Goal: Information Seeking & Learning: Learn about a topic

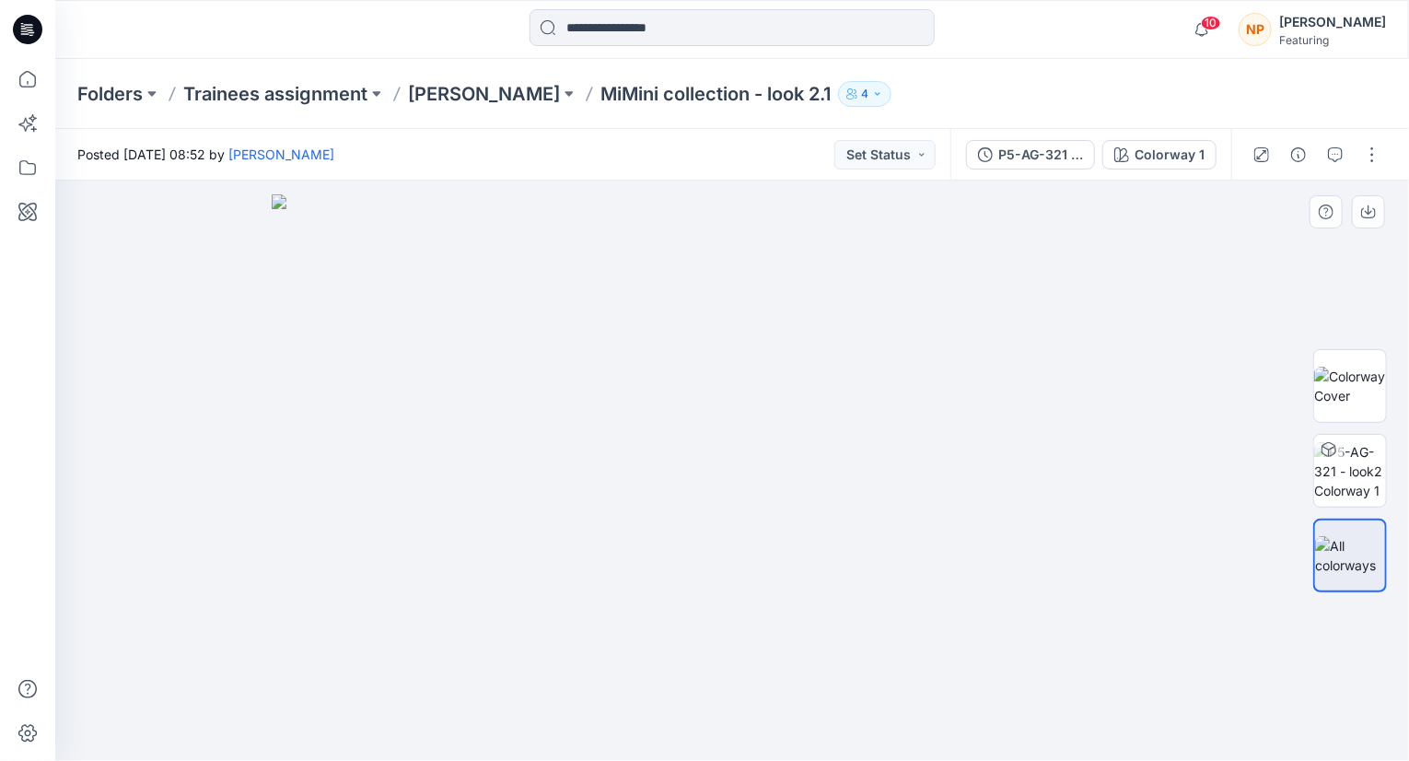
click at [326, 601] on img at bounding box center [732, 477] width 921 height 566
click at [1207, 33] on icon "button" at bounding box center [1201, 29] width 35 height 37
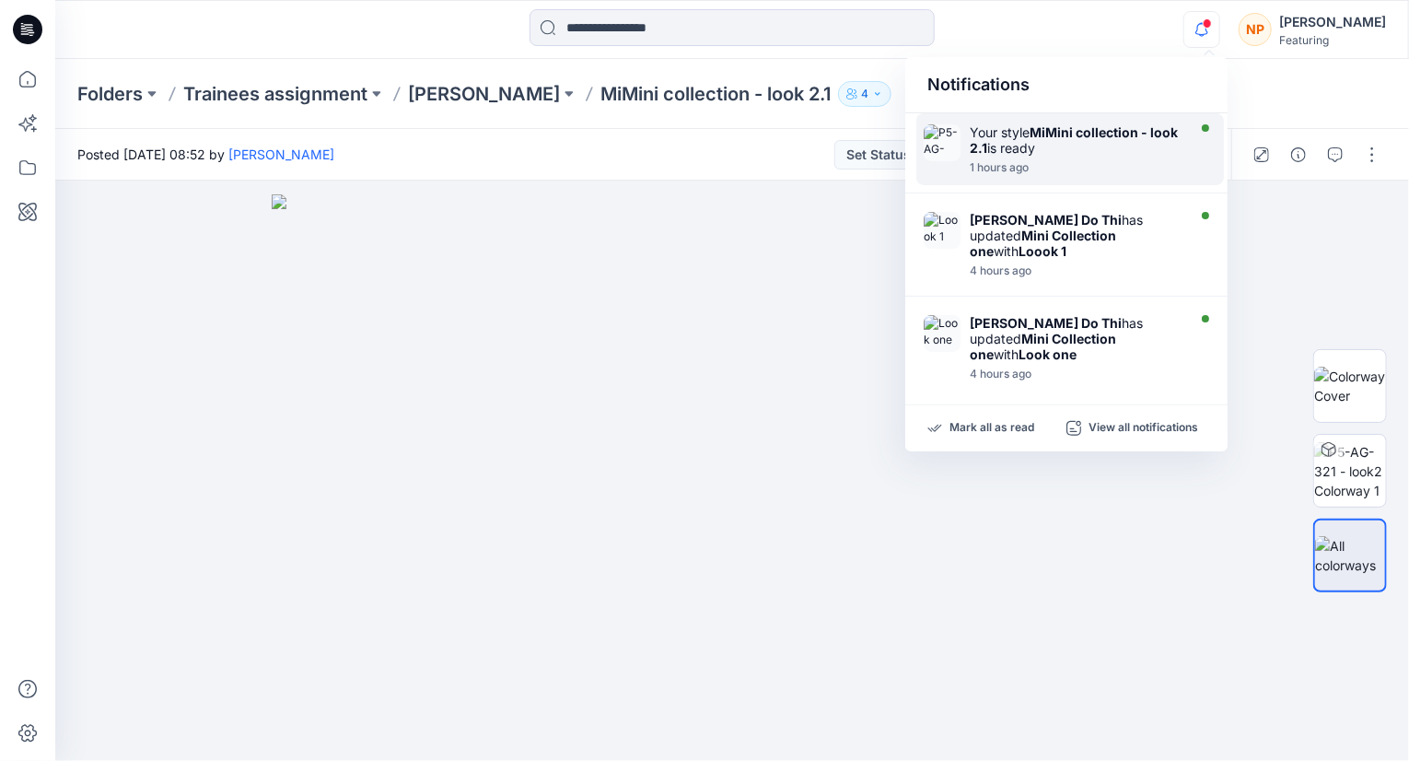
click at [1133, 163] on div "1 hours ago" at bounding box center [1076, 167] width 212 height 13
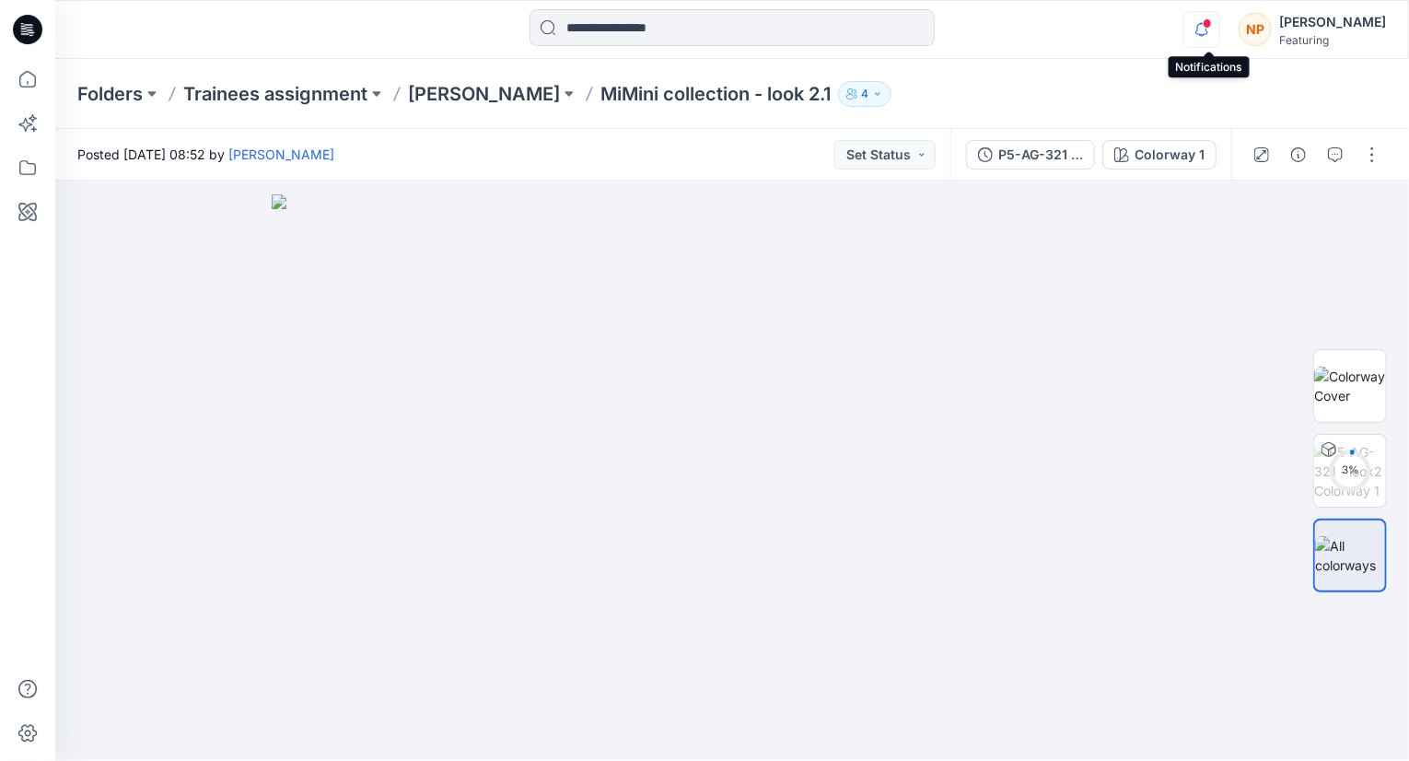
click at [1216, 32] on icon "button" at bounding box center [1201, 29] width 35 height 37
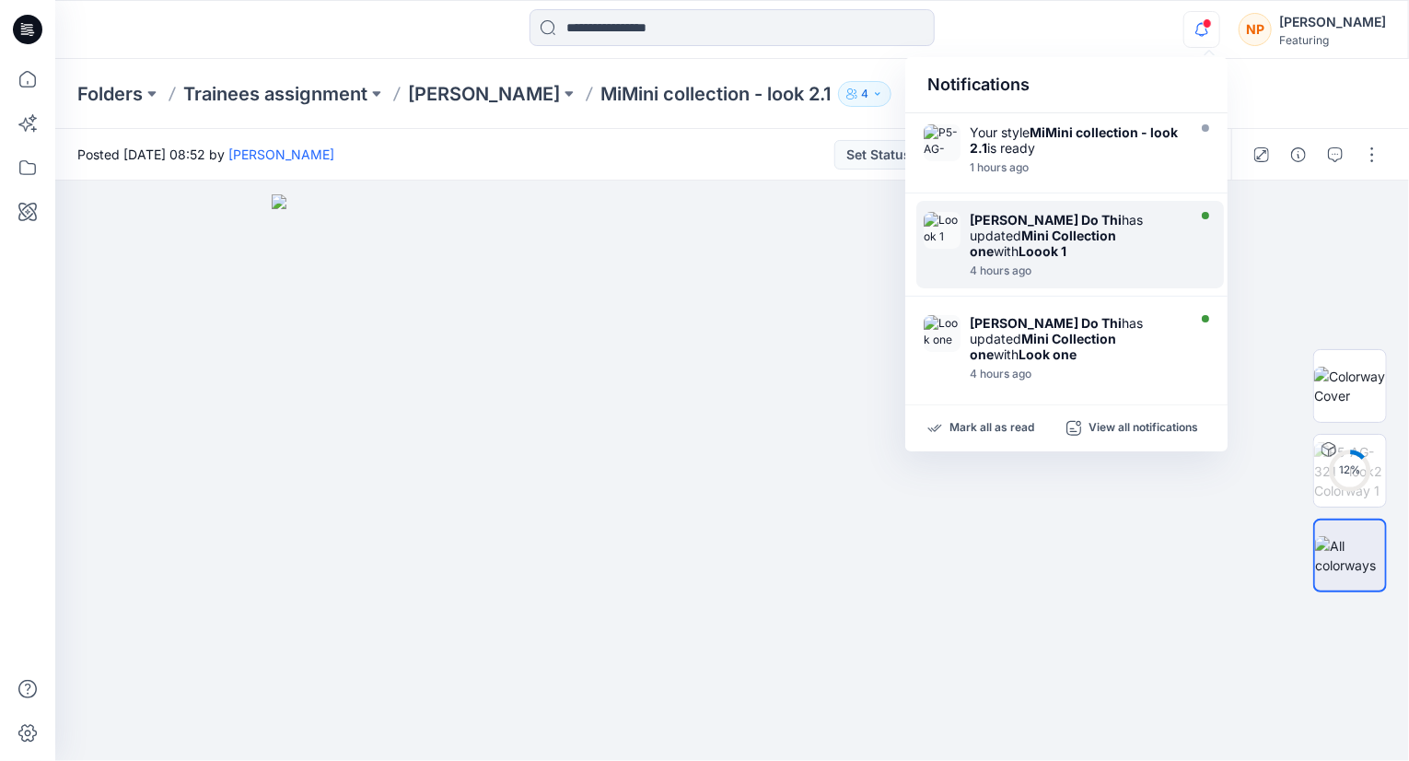
click at [1149, 227] on div "[PERSON_NAME] Do Thi has updated Mini Collection one with Loook 1" at bounding box center [1076, 235] width 212 height 47
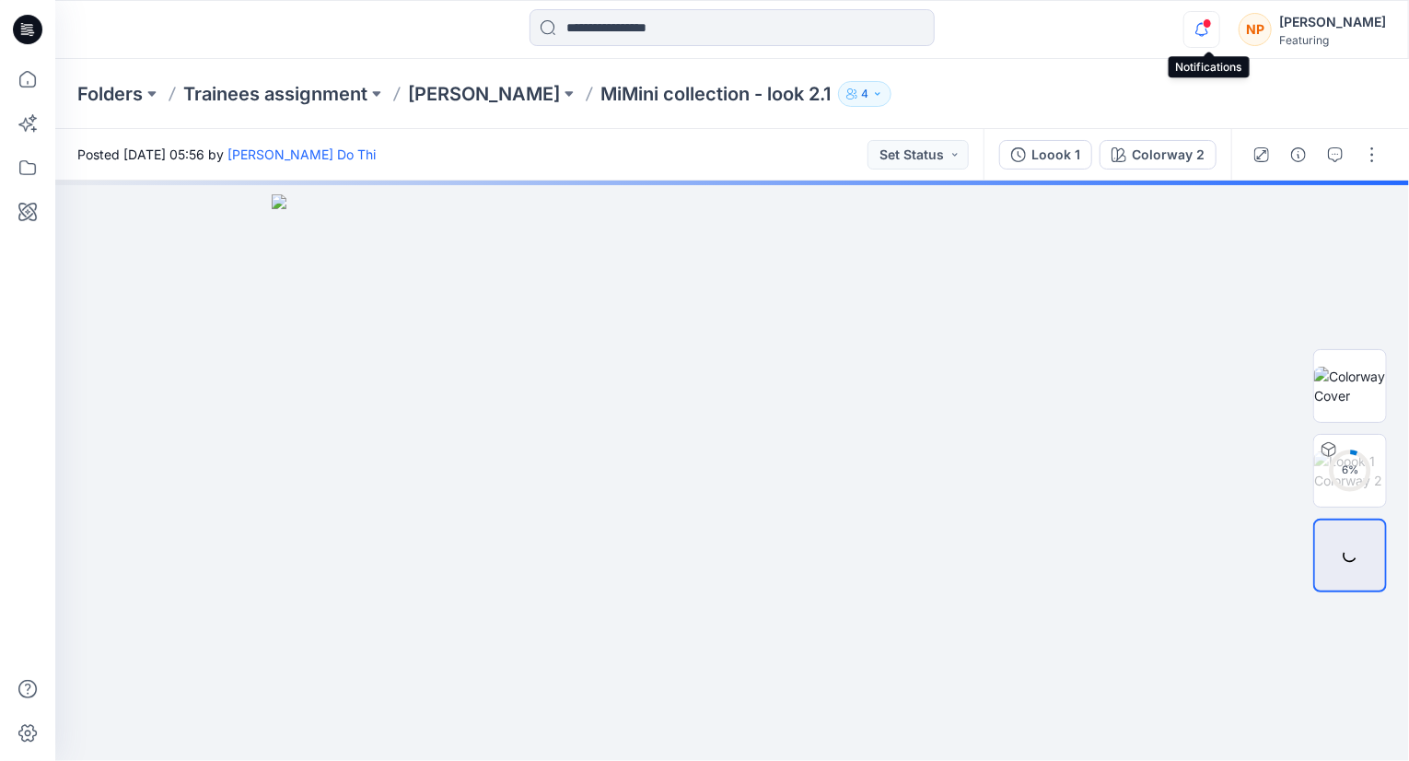
click at [1204, 30] on icon "button" at bounding box center [1201, 29] width 13 height 12
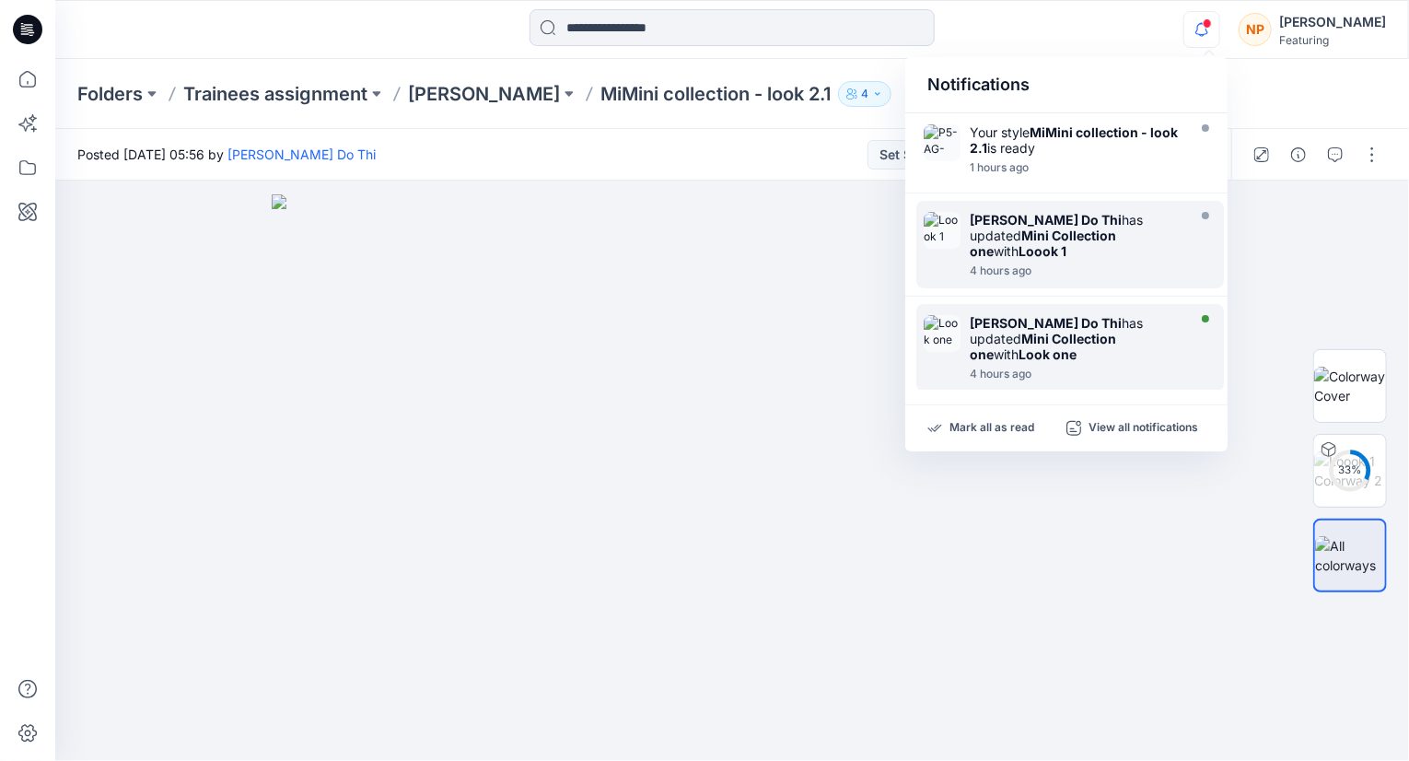
click at [1112, 315] on div "[PERSON_NAME] Do Thi has updated Mini Collection one with Look one" at bounding box center [1076, 338] width 212 height 47
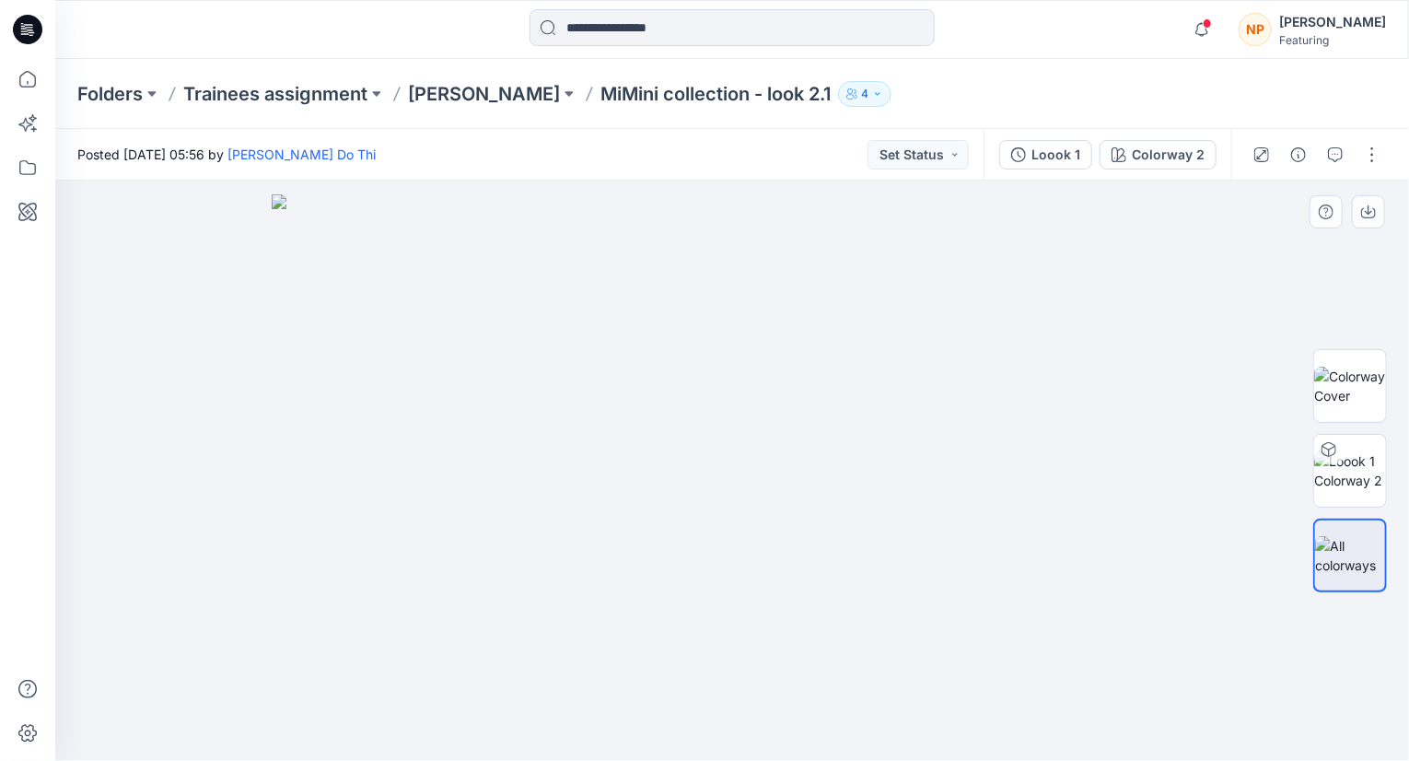
click at [519, 529] on img at bounding box center [732, 477] width 921 height 566
click at [1355, 471] on img at bounding box center [1350, 470] width 72 height 39
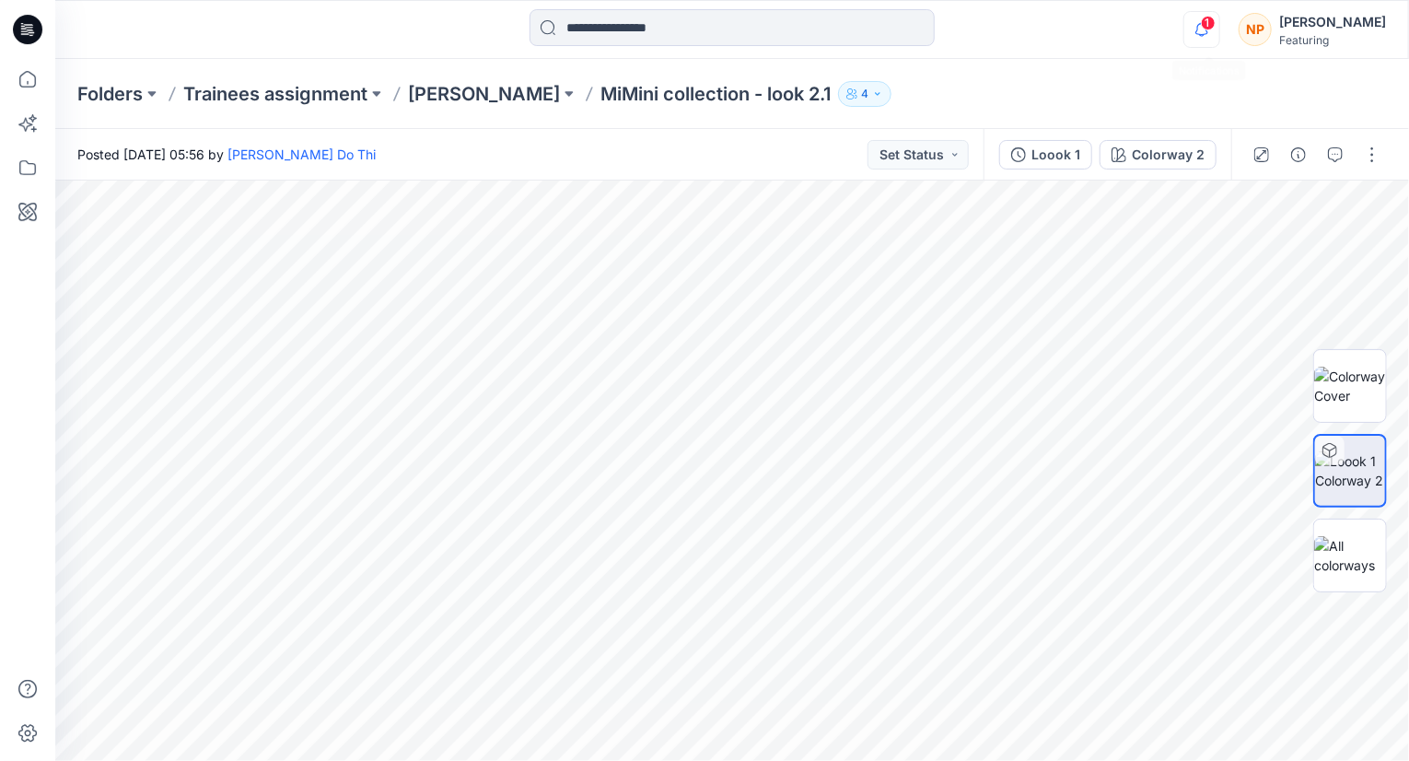
click at [1204, 27] on icon "button" at bounding box center [1201, 29] width 35 height 37
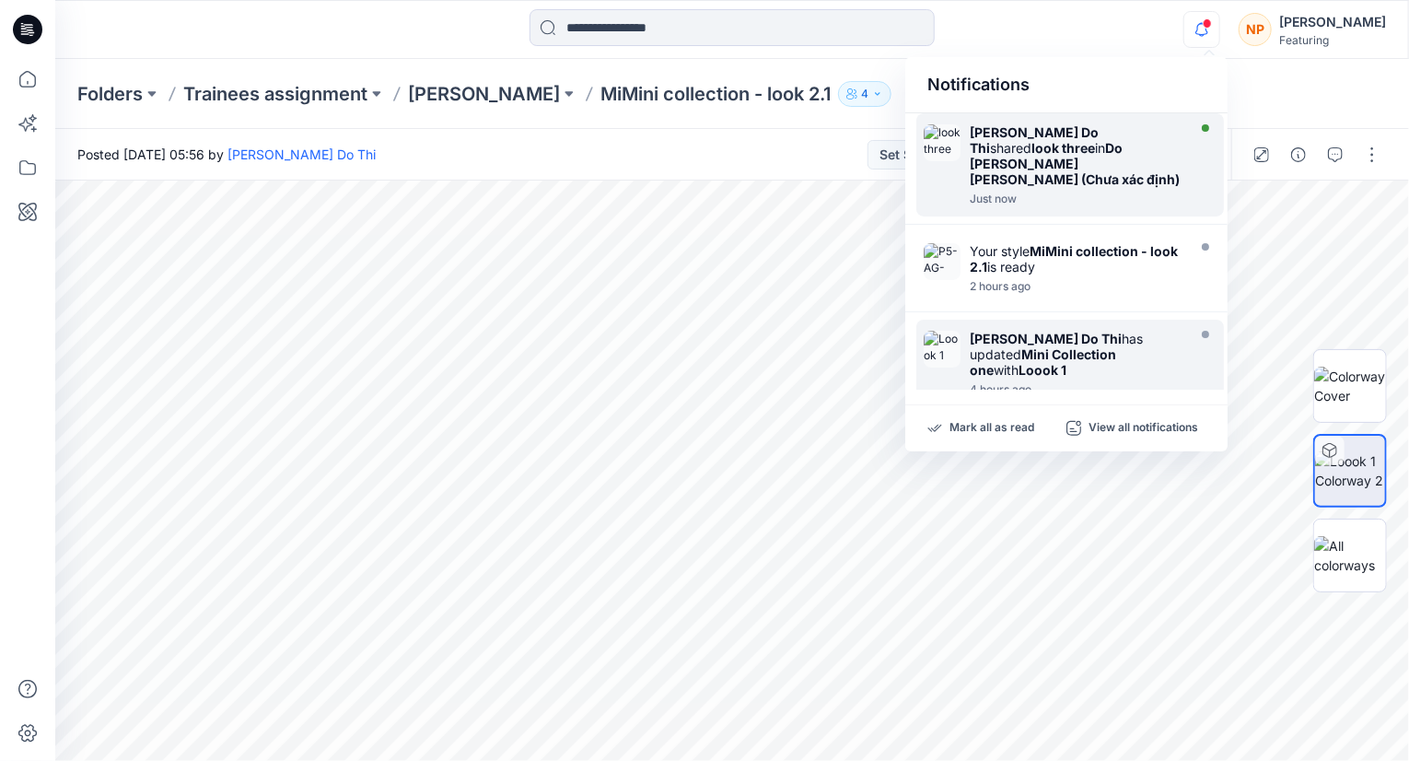
click at [1105, 157] on div "[PERSON_NAME] Do Thi shared look three in Do [PERSON_NAME] [PERSON_NAME] (Chưa …" at bounding box center [1076, 155] width 212 height 63
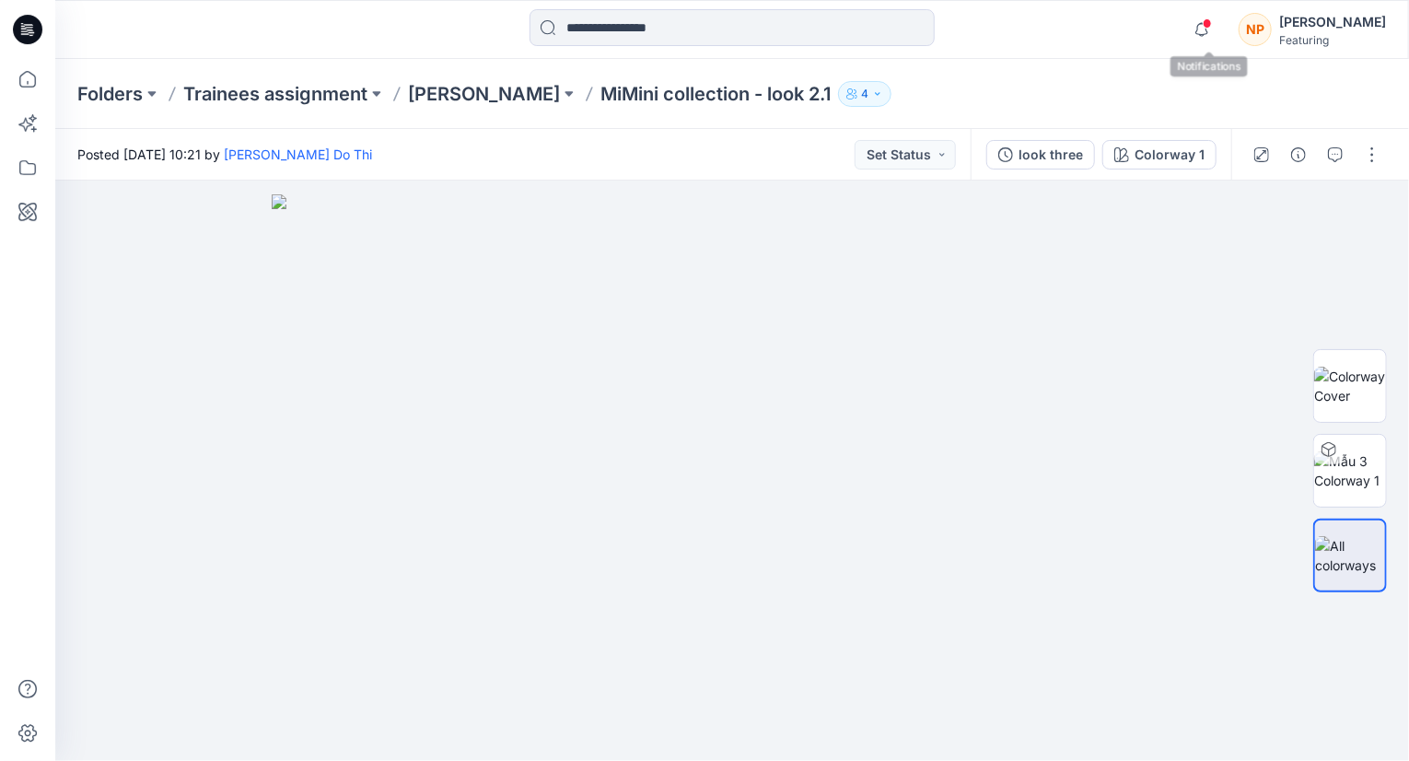
click at [1188, 30] on div "Notifications [PERSON_NAME] Do Thi shared look three in Do [PERSON_NAME] [PERSO…" at bounding box center [731, 29] width 1353 height 41
click at [1203, 34] on icon "button" at bounding box center [1201, 29] width 35 height 37
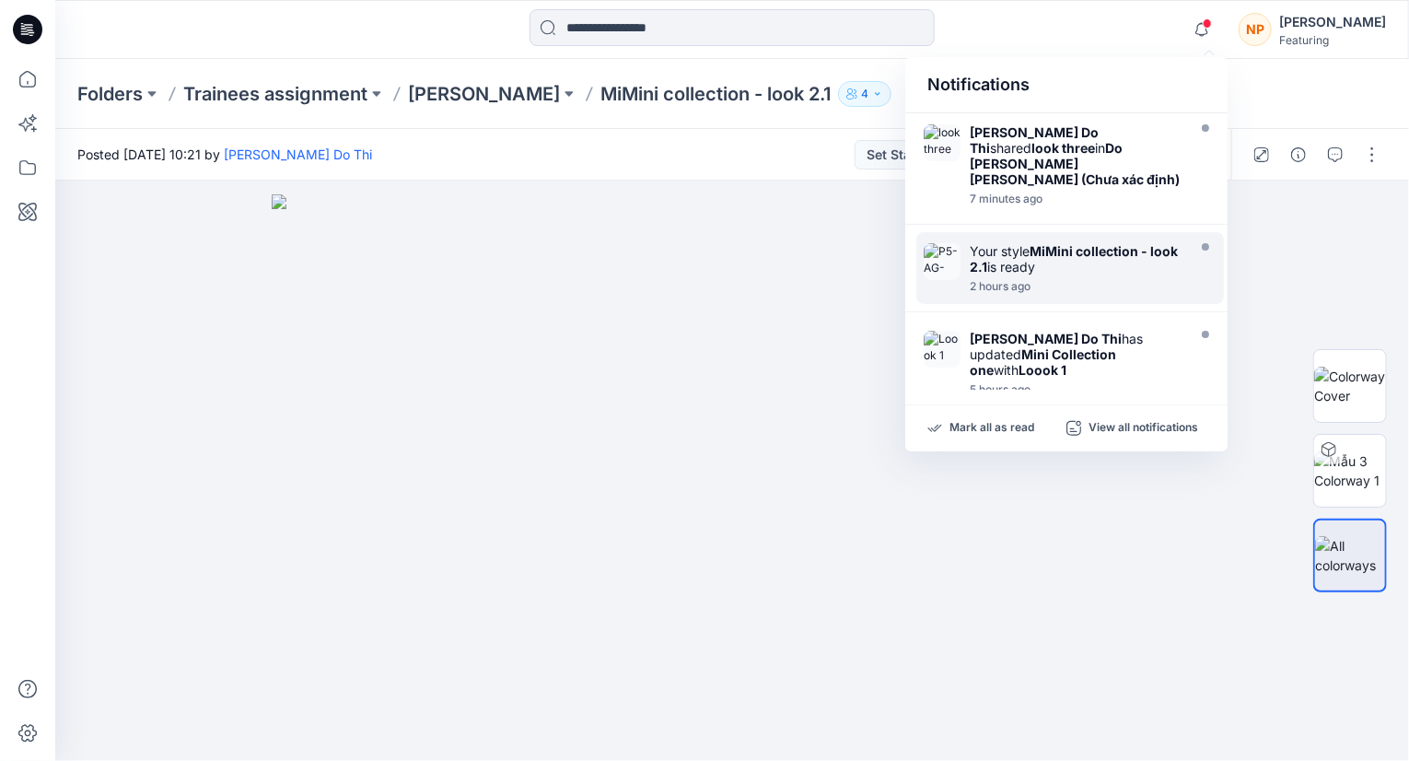
click at [1058, 243] on strong "MiMini collection - look 2.1" at bounding box center [1074, 258] width 208 height 31
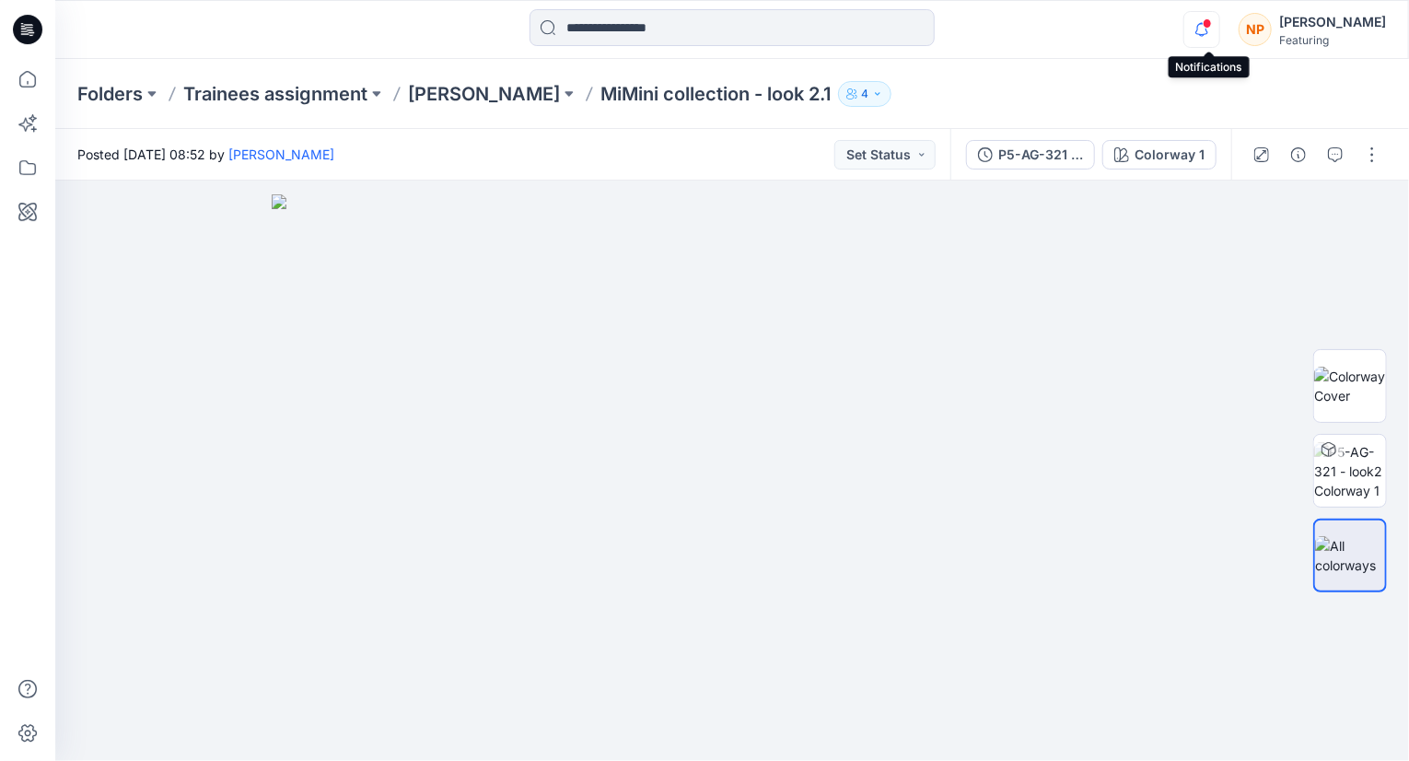
click at [1208, 38] on icon "button" at bounding box center [1201, 29] width 35 height 37
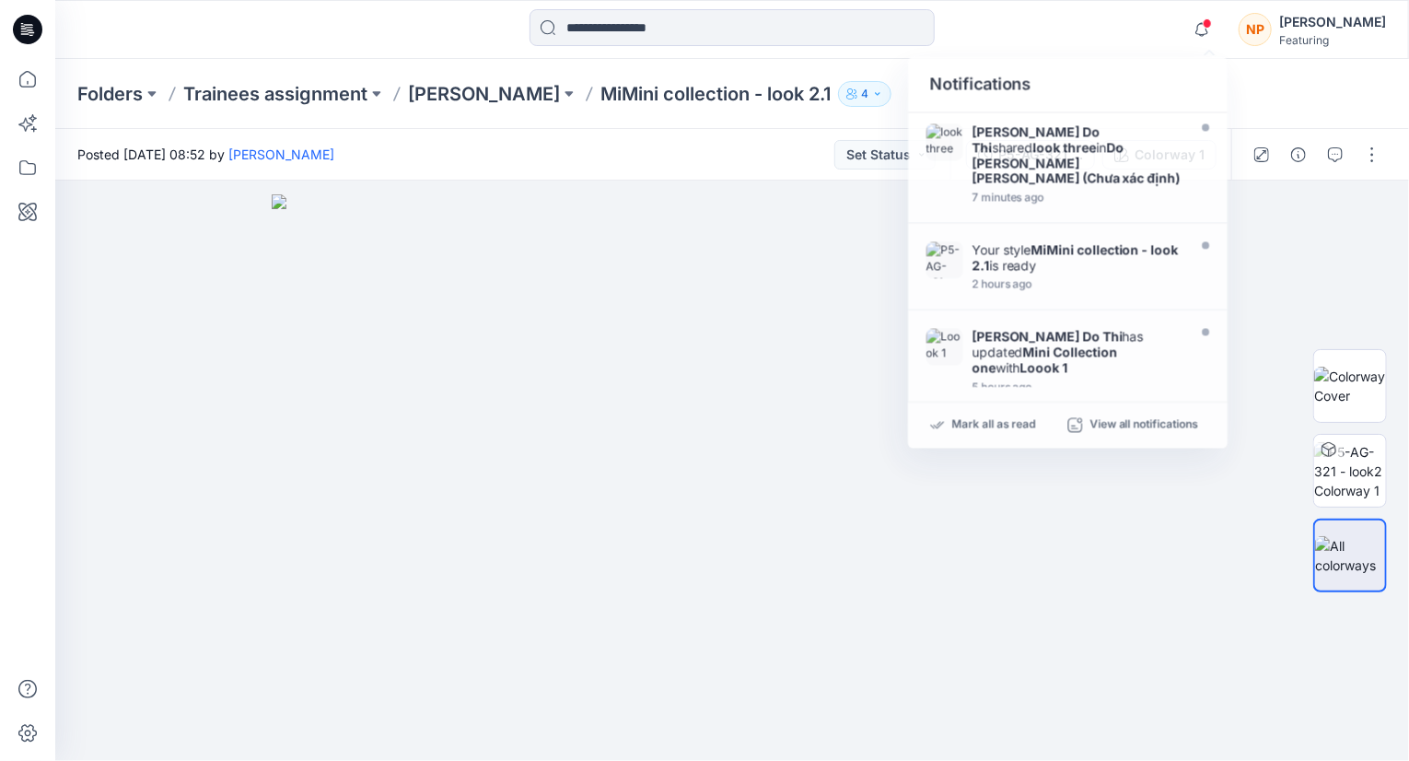
click at [1150, 30] on div "Notifications [PERSON_NAME] Do Thi shared look three in Do [PERSON_NAME] [PERSO…" at bounding box center [731, 29] width 1353 height 41
